Goal: Use online tool/utility: Use online tool/utility

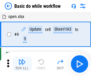
click at [22, 64] on img "button" at bounding box center [22, 61] width 7 height 7
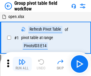
click at [22, 64] on img "button" at bounding box center [22, 61] width 7 height 7
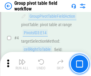
scroll to position [309, 0]
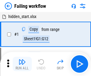
click at [22, 64] on img "button" at bounding box center [22, 61] width 7 height 7
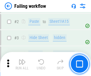
scroll to position [127, 0]
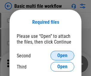
click at [63, 55] on span "Open" at bounding box center [63, 55] width 10 height 5
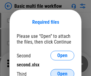
click at [63, 71] on span "Open" at bounding box center [63, 73] width 10 height 5
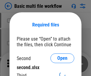
scroll to position [3, 0]
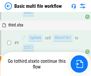
scroll to position [165, 0]
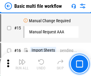
click at [22, 64] on img "button" at bounding box center [22, 61] width 7 height 7
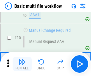
click at [22, 64] on img "button" at bounding box center [22, 61] width 7 height 7
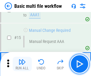
scroll to position [399, 0]
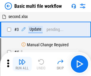
click at [22, 64] on img "button" at bounding box center [22, 61] width 7 height 7
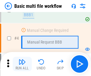
click at [22, 64] on img "button" at bounding box center [22, 61] width 7 height 7
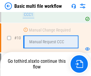
scroll to position [281, 0]
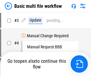
scroll to position [24, 0]
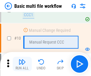
click at [22, 64] on img "button" at bounding box center [22, 61] width 7 height 7
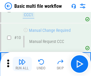
click at [22, 64] on img "button" at bounding box center [22, 61] width 7 height 7
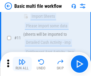
scroll to position [281, 0]
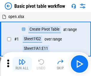
click at [22, 64] on img "button" at bounding box center [22, 61] width 7 height 7
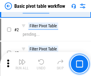
scroll to position [144, 0]
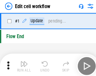
click at [22, 64] on img "button" at bounding box center [23, 61] width 7 height 7
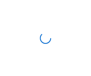
scroll to position [2, 0]
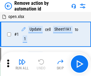
scroll to position [22, 0]
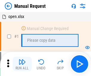
click at [22, 64] on img "button" at bounding box center [22, 61] width 7 height 7
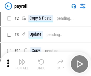
click at [22, 64] on img "button" at bounding box center [22, 61] width 7 height 7
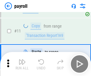
scroll to position [43, 0]
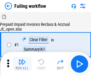
click at [22, 64] on img "button" at bounding box center [22, 61] width 7 height 7
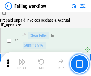
scroll to position [97, 0]
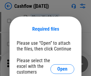
scroll to position [65, 0]
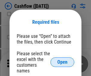
click at [63, 60] on span "Open" at bounding box center [63, 62] width 10 height 5
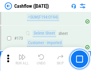
scroll to position [635, 0]
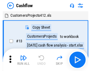
scroll to position [7, 0]
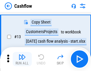
click at [22, 59] on img "button" at bounding box center [22, 57] width 7 height 7
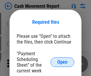
click at [63, 62] on span "Open" at bounding box center [63, 62] width 10 height 5
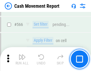
scroll to position [2748, 0]
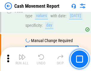
click at [22, 59] on img "button" at bounding box center [22, 57] width 7 height 7
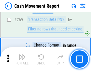
scroll to position [3332, 0]
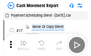
scroll to position [11, 0]
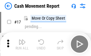
click at [22, 44] on img "button" at bounding box center [22, 42] width 7 height 7
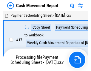
scroll to position [3, 0]
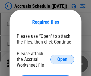
click at [63, 59] on span "Open" at bounding box center [63, 59] width 10 height 5
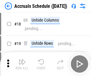
scroll to position [58, 0]
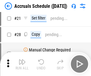
click at [22, 64] on img "button" at bounding box center [22, 61] width 7 height 7
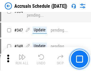
scroll to position [1240, 0]
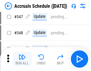
click at [22, 59] on img "button" at bounding box center [22, 57] width 7 height 7
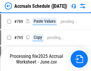
scroll to position [2519, 0]
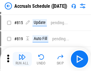
click at [22, 59] on img "button" at bounding box center [22, 57] width 7 height 7
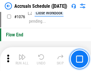
scroll to position [3591, 0]
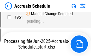
scroll to position [3327, 0]
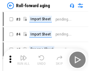
scroll to position [1, 0]
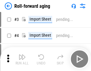
click at [22, 59] on img "button" at bounding box center [22, 57] width 7 height 7
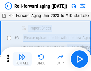
click at [22, 59] on img "button" at bounding box center [22, 57] width 7 height 7
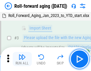
scroll to position [39, 0]
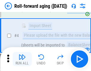
click at [22, 59] on img "button" at bounding box center [22, 57] width 7 height 7
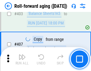
scroll to position [2079, 0]
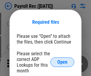
click at [63, 62] on span "Open" at bounding box center [63, 62] width 10 height 5
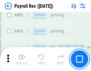
scroll to position [3809, 0]
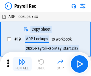
click at [22, 64] on img "button" at bounding box center [22, 61] width 7 height 7
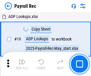
scroll to position [37, 0]
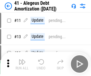
click at [22, 64] on img "button" at bounding box center [22, 61] width 7 height 7
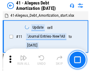
scroll to position [74, 0]
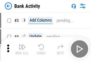
click at [22, 49] on img "button" at bounding box center [22, 46] width 7 height 7
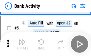
scroll to position [32, 0]
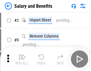
click at [22, 59] on img "button" at bounding box center [22, 57] width 7 height 7
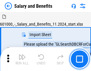
scroll to position [8, 0]
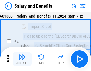
click at [22, 59] on img "button" at bounding box center [22, 57] width 7 height 7
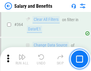
scroll to position [2824, 0]
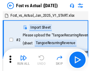
scroll to position [8, 0]
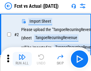
click at [22, 59] on img "button" at bounding box center [22, 57] width 7 height 7
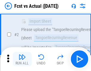
click at [22, 59] on img "button" at bounding box center [22, 57] width 7 height 7
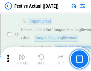
scroll to position [56, 0]
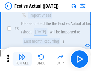
click at [22, 59] on img "button" at bounding box center [22, 57] width 7 height 7
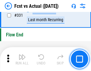
scroll to position [2870, 0]
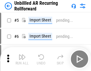
click at [22, 59] on img "button" at bounding box center [22, 57] width 7 height 7
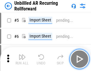
scroll to position [13, 0]
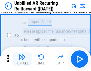
click at [22, 59] on img "button" at bounding box center [22, 57] width 7 height 7
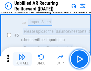
scroll to position [56, 0]
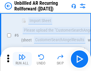
click at [22, 59] on img "button" at bounding box center [22, 57] width 7 height 7
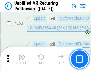
scroll to position [2037, 0]
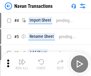
click at [22, 59] on img "button" at bounding box center [22, 61] width 7 height 7
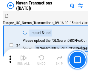
scroll to position [10, 0]
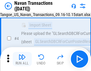
click at [22, 59] on img "button" at bounding box center [22, 57] width 7 height 7
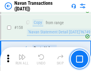
scroll to position [1944, 0]
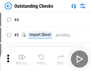
click at [22, 59] on img "button" at bounding box center [22, 57] width 7 height 7
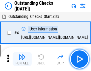
scroll to position [25, 0]
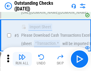
click at [22, 59] on img "button" at bounding box center [22, 57] width 7 height 7
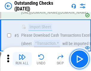
scroll to position [63, 0]
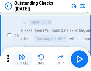
click at [22, 59] on img "button" at bounding box center [22, 57] width 7 height 7
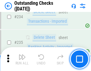
scroll to position [1821, 0]
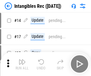
click at [22, 64] on img "button" at bounding box center [22, 61] width 7 height 7
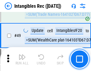
scroll to position [234, 0]
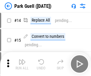
click at [22, 59] on img "button" at bounding box center [22, 61] width 7 height 7
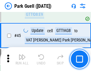
scroll to position [750, 0]
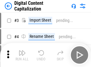
click at [22, 50] on img "button" at bounding box center [22, 52] width 7 height 7
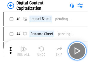
scroll to position [17, 0]
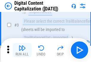
click at [22, 50] on img "button" at bounding box center [22, 48] width 7 height 7
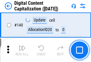
scroll to position [636, 0]
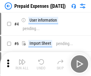
click at [22, 59] on img "button" at bounding box center [22, 61] width 7 height 7
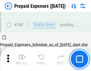
scroll to position [1662, 0]
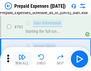
click at [22, 59] on img "button" at bounding box center [22, 57] width 7 height 7
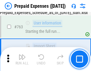
scroll to position [1697, 0]
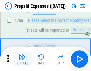
click at [22, 59] on img "button" at bounding box center [22, 57] width 7 height 7
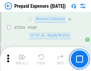
scroll to position [6267, 0]
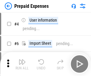
click at [22, 64] on img "button" at bounding box center [22, 61] width 7 height 7
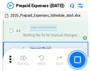
scroll to position [26, 0]
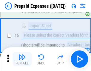
click at [22, 59] on img "button" at bounding box center [22, 57] width 7 height 7
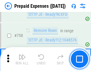
scroll to position [2136, 0]
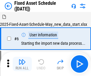
click at [22, 64] on img "button" at bounding box center [22, 61] width 7 height 7
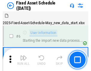
scroll to position [32, 0]
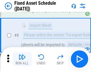
click at [22, 59] on img "button" at bounding box center [22, 57] width 7 height 7
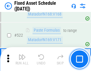
scroll to position [2084, 0]
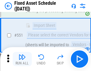
click at [22, 59] on img "button" at bounding box center [22, 57] width 7 height 7
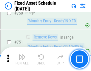
scroll to position [2923, 0]
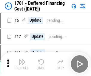
click at [22, 64] on img "button" at bounding box center [22, 61] width 7 height 7
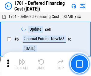
scroll to position [72, 0]
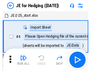
scroll to position [1, 0]
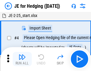
click at [22, 59] on img "button" at bounding box center [22, 57] width 7 height 7
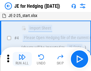
click at [22, 59] on img "button" at bounding box center [22, 57] width 7 height 7
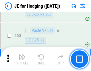
scroll to position [388, 0]
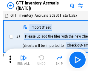
scroll to position [1, 0]
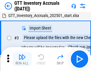
click at [22, 59] on img "button" at bounding box center [22, 57] width 7 height 7
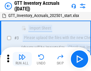
click at [22, 59] on img "button" at bounding box center [22, 57] width 7 height 7
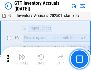
scroll to position [39, 0]
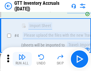
click at [22, 59] on img "button" at bounding box center [22, 57] width 7 height 7
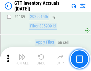
scroll to position [4896, 0]
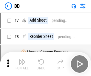
click at [22, 64] on img "button" at bounding box center [22, 61] width 7 height 7
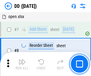
scroll to position [58, 0]
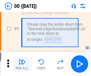
click at [22, 64] on img "button" at bounding box center [22, 61] width 7 height 7
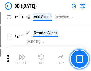
scroll to position [2683, 0]
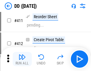
click at [22, 59] on img "button" at bounding box center [22, 57] width 7 height 7
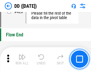
scroll to position [2870, 0]
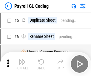
click at [22, 64] on img "button" at bounding box center [22, 61] width 7 height 7
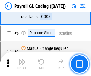
scroll to position [72, 0]
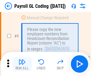
click at [22, 64] on img "button" at bounding box center [22, 61] width 7 height 7
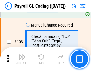
scroll to position [1407, 0]
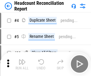
click at [22, 64] on img "button" at bounding box center [22, 61] width 7 height 7
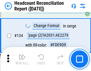
scroll to position [721, 0]
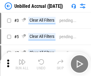
click at [22, 64] on img "button" at bounding box center [22, 61] width 7 height 7
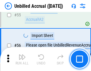
scroll to position [626, 0]
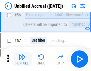
click at [22, 59] on img "button" at bounding box center [22, 57] width 7 height 7
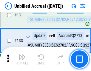
scroll to position [1786, 0]
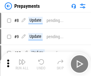
click at [22, 64] on img "button" at bounding box center [22, 61] width 7 height 7
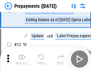
scroll to position [37, 0]
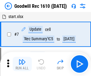
click at [22, 64] on img "button" at bounding box center [22, 61] width 7 height 7
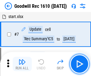
scroll to position [103, 0]
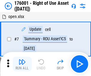
click at [22, 64] on img "button" at bounding box center [22, 61] width 7 height 7
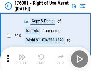
scroll to position [39, 0]
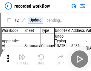
click at [22, 59] on img "button" at bounding box center [22, 57] width 7 height 7
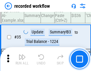
scroll to position [1874, 0]
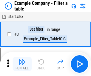
click at [22, 64] on img "button" at bounding box center [22, 61] width 7 height 7
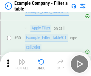
scroll to position [549, 0]
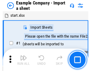
scroll to position [9, 0]
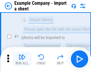
click at [22, 59] on img "button" at bounding box center [22, 57] width 7 height 7
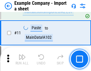
scroll to position [133, 0]
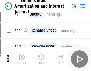
click at [22, 59] on img "button" at bounding box center [22, 57] width 7 height 7
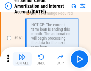
click at [22, 59] on img "button" at bounding box center [22, 57] width 7 height 7
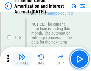
scroll to position [641, 0]
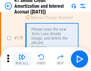
click at [22, 59] on img "button" at bounding box center [22, 57] width 7 height 7
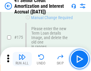
scroll to position [702, 0]
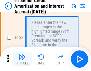
click at [22, 59] on img "button" at bounding box center [22, 57] width 7 height 7
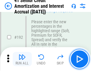
scroll to position [765, 0]
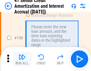
click at [22, 59] on img "button" at bounding box center [22, 57] width 7 height 7
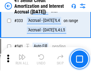
scroll to position [1532, 0]
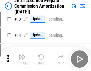
click at [22, 59] on img "button" at bounding box center [22, 57] width 7 height 7
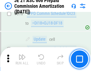
scroll to position [1119, 0]
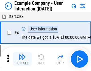
click at [22, 59] on img "button" at bounding box center [22, 57] width 7 height 7
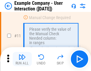
click at [22, 59] on img "button" at bounding box center [22, 57] width 7 height 7
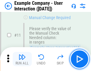
scroll to position [130, 0]
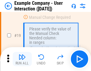
click at [22, 59] on img "button" at bounding box center [22, 57] width 7 height 7
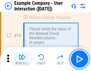
click at [22, 59] on img "button" at bounding box center [22, 57] width 7 height 7
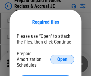
click at [63, 59] on span "Open" at bounding box center [63, 59] width 10 height 5
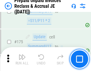
scroll to position [809, 0]
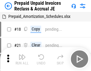
click at [22, 59] on img "button" at bounding box center [22, 57] width 7 height 7
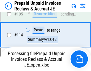
scroll to position [461, 0]
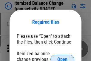
click at [63, 57] on span "Open" at bounding box center [63, 59] width 10 height 5
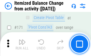
scroll to position [737, 0]
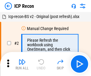
scroll to position [3, 0]
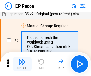
click at [22, 64] on img "button" at bounding box center [22, 61] width 7 height 7
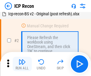
click at [22, 64] on img "button" at bounding box center [22, 61] width 7 height 7
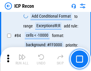
scroll to position [588, 0]
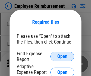
click at [63, 56] on span "Open" at bounding box center [63, 56] width 10 height 5
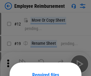
scroll to position [53, 0]
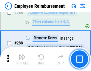
scroll to position [1630, 0]
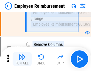
click at [22, 59] on img "button" at bounding box center [22, 57] width 7 height 7
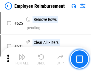
scroll to position [3590, 0]
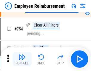
click at [22, 59] on img "button" at bounding box center [22, 57] width 7 height 7
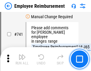
scroll to position [4207, 0]
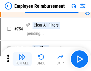
click at [22, 59] on img "button" at bounding box center [22, 57] width 7 height 7
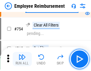
click at [22, 59] on img "button" at bounding box center [22, 57] width 7 height 7
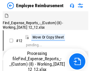
scroll to position [20, 0]
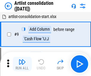
click at [22, 64] on img "button" at bounding box center [22, 61] width 7 height 7
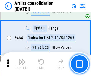
scroll to position [2625, 0]
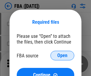
click at [63, 55] on span "Open" at bounding box center [63, 55] width 10 height 5
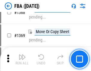
scroll to position [6439, 0]
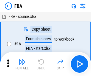
scroll to position [6, 0]
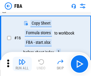
click at [22, 64] on img "button" at bounding box center [22, 61] width 7 height 7
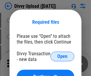
click at [63, 56] on span "Open" at bounding box center [63, 56] width 10 height 5
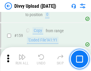
scroll to position [621, 0]
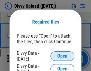
click at [63, 56] on span "Open" at bounding box center [63, 56] width 10 height 5
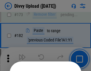
scroll to position [673, 0]
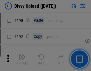
scroll to position [757, 0]
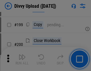
scroll to position [872, 0]
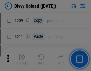
scroll to position [1018, 0]
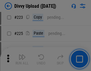
scroll to position [1197, 0]
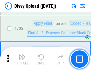
scroll to position [4102, 0]
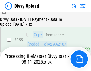
scroll to position [706, 0]
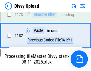
scroll to position [671, 0]
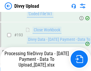
scroll to position [808, 0]
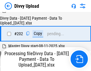
scroll to position [970, 0]
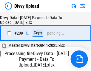
scroll to position [1102, 0]
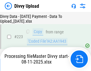
scroll to position [1367, 0]
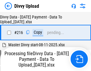
scroll to position [1239, 0]
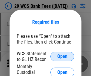
click at [63, 56] on span "Open" at bounding box center [63, 56] width 10 height 5
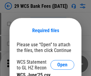
scroll to position [8, 0]
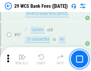
scroll to position [584, 0]
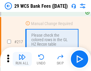
click at [22, 59] on img "button" at bounding box center [22, 57] width 7 height 7
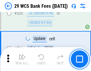
scroll to position [3094, 0]
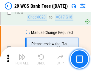
click at [22, 59] on img "button" at bounding box center [22, 57] width 7 height 7
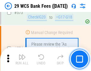
scroll to position [3320, 0]
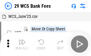
scroll to position [11, 0]
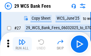
click at [22, 44] on img "button" at bounding box center [22, 42] width 7 height 7
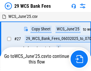
scroll to position [3, 0]
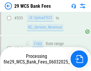
scroll to position [3279, 0]
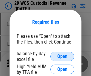
click at [63, 56] on span "Open" at bounding box center [63, 56] width 10 height 5
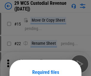
scroll to position [50, 0]
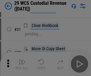
scroll to position [129, 0]
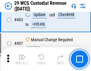
scroll to position [2777, 0]
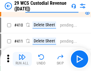
click at [22, 59] on img "button" at bounding box center [22, 57] width 7 height 7
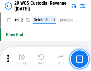
scroll to position [2863, 0]
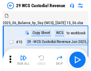
scroll to position [14, 0]
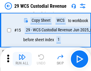
click at [22, 59] on img "button" at bounding box center [22, 57] width 7 height 7
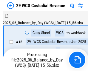
scroll to position [14, 0]
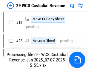
scroll to position [11, 0]
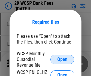
click at [63, 59] on span "Open" at bounding box center [63, 59] width 10 height 5
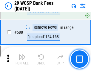
scroll to position [2360, 0]
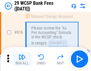
click at [22, 59] on img "button" at bounding box center [22, 57] width 7 height 7
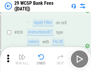
scroll to position [3804, 0]
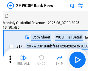
scroll to position [14, 0]
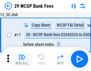
click at [22, 59] on img "button" at bounding box center [22, 57] width 7 height 7
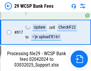
scroll to position [3687, 0]
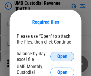
click at [63, 56] on span "Open" at bounding box center [63, 56] width 10 height 5
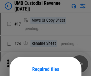
scroll to position [47, 0]
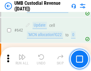
scroll to position [3105, 0]
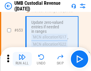
click at [22, 59] on img "button" at bounding box center [22, 57] width 7 height 7
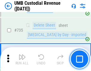
scroll to position [3666, 0]
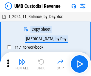
scroll to position [4, 0]
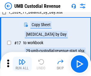
click at [22, 64] on img "button" at bounding box center [22, 61] width 7 height 7
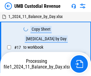
scroll to position [4, 0]
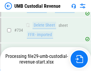
scroll to position [3653, 0]
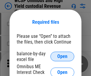
click at [63, 56] on span "Open" at bounding box center [63, 56] width 10 height 5
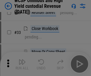
scroll to position [137, 0]
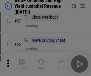
scroll to position [261, 0]
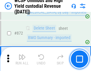
scroll to position [5075, 0]
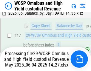
scroll to position [125, 0]
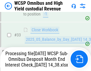
scroll to position [297, 0]
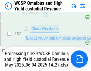
scroll to position [615, 0]
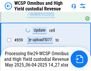
scroll to position [5061, 0]
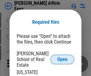
click at [63, 57] on span "Open" at bounding box center [63, 59] width 10 height 5
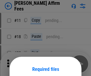
scroll to position [47, 0]
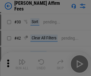
scroll to position [122, 0]
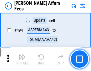
scroll to position [1630, 0]
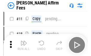
scroll to position [6, 0]
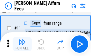
click at [22, 44] on img "button" at bounding box center [22, 42] width 7 height 7
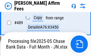
scroll to position [1572, 0]
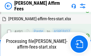
scroll to position [1607, 0]
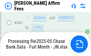
scroll to position [1572, 0]
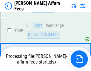
scroll to position [1565, 0]
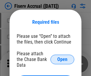
click at [63, 57] on span "Open" at bounding box center [63, 59] width 10 height 5
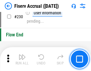
scroll to position [1900, 0]
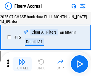
click at [22, 64] on img "button" at bounding box center [22, 61] width 7 height 7
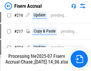
scroll to position [1820, 0]
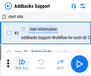
click at [22, 59] on img "button" at bounding box center [22, 61] width 7 height 7
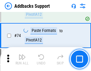
scroll to position [437, 0]
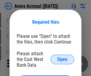
click at [63, 59] on span "Open" at bounding box center [63, 59] width 10 height 5
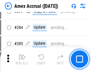
scroll to position [1522, 0]
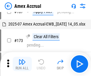
click at [22, 64] on img "button" at bounding box center [22, 61] width 7 height 7
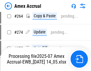
scroll to position [1635, 0]
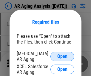
click at [63, 55] on span "Open" at bounding box center [63, 56] width 10 height 5
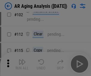
scroll to position [82, 0]
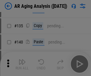
scroll to position [180, 0]
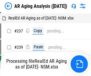
scroll to position [6, 0]
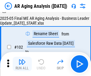
click at [22, 64] on img "button" at bounding box center [22, 61] width 7 height 7
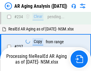
scroll to position [929, 0]
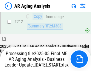
scroll to position [923, 0]
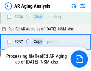
scroll to position [923, 0]
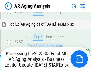
scroll to position [923, 0]
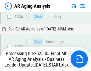
scroll to position [923, 0]
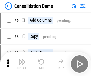
click at [22, 64] on img "button" at bounding box center [22, 61] width 7 height 7
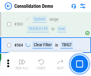
scroll to position [2010, 0]
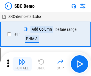
click at [22, 64] on img "button" at bounding box center [22, 61] width 7 height 7
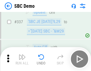
scroll to position [1577, 0]
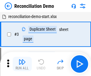
click at [22, 64] on img "button" at bounding box center [22, 61] width 7 height 7
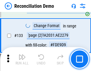
scroll to position [712, 0]
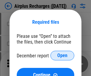
click at [63, 55] on span "Open" at bounding box center [63, 55] width 10 height 5
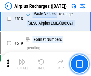
scroll to position [2580, 0]
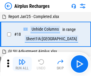
click at [22, 64] on img "button" at bounding box center [22, 61] width 7 height 7
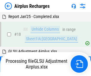
scroll to position [26, 0]
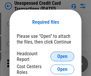
click at [63, 56] on span "Open" at bounding box center [63, 56] width 10 height 5
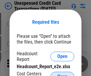
click at [63, 74] on span "Open" at bounding box center [63, 76] width 10 height 5
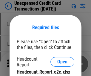
scroll to position [5, 0]
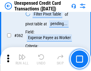
scroll to position [1542, 0]
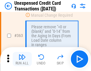
click at [22, 59] on img "button" at bounding box center [22, 57] width 7 height 7
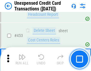
scroll to position [2045, 0]
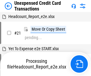
scroll to position [9, 0]
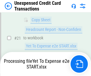
scroll to position [97, 0]
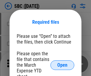
click at [63, 65] on span "Open" at bounding box center [63, 65] width 10 height 5
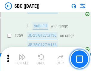
scroll to position [1172, 0]
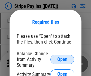
click at [63, 59] on span "Open" at bounding box center [63, 59] width 10 height 5
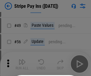
scroll to position [109, 0]
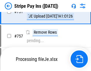
scroll to position [3157, 0]
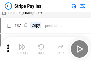
click at [22, 49] on img "button" at bounding box center [22, 46] width 7 height 7
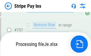
scroll to position [3144, 0]
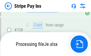
scroll to position [3144, 0]
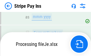
scroll to position [3144, 0]
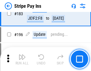
scroll to position [812, 0]
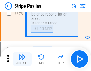
click at [22, 59] on img "button" at bounding box center [22, 57] width 7 height 7
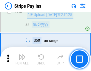
scroll to position [3137, 0]
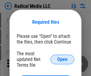
click at [63, 59] on span "Open" at bounding box center [63, 59] width 10 height 5
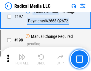
scroll to position [1387, 0]
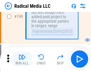
click at [22, 59] on img "button" at bounding box center [22, 57] width 7 height 7
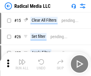
click at [22, 64] on img "button" at bounding box center [22, 61] width 7 height 7
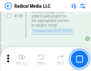
scroll to position [1503, 0]
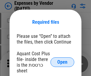
click at [63, 62] on span "Open" at bounding box center [63, 62] width 10 height 5
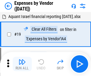
click at [22, 64] on img "button" at bounding box center [22, 61] width 7 height 7
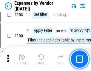
scroll to position [442, 0]
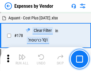
scroll to position [468, 0]
